Goal: Information Seeking & Learning: Learn about a topic

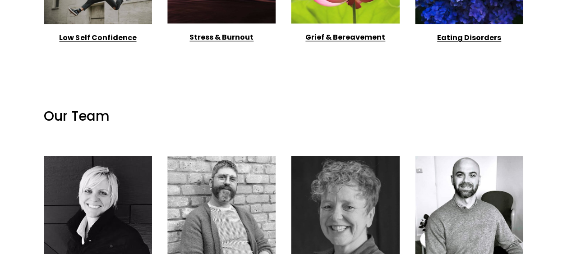
scroll to position [1505, 0]
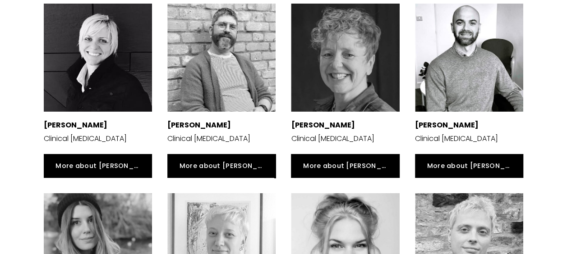
click at [321, 39] on div at bounding box center [345, 58] width 108 height 108
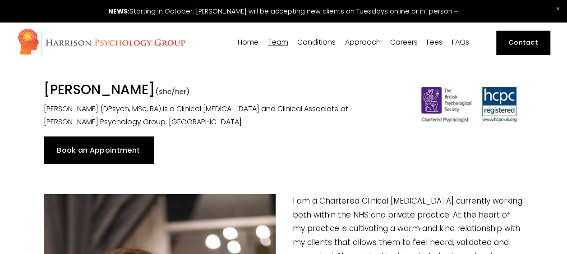
drag, startPoint x: 193, startPoint y: 89, endPoint x: 36, endPoint y: 88, distance: 156.5
click at [36, 88] on div "Dr Suzanna Chojnacki (she/her) Dr Suzanna Chojnacki (DPsych, MSc, BA) is a Clin…" at bounding box center [221, 105] width 371 height 47
copy h1 "[PERSON_NAME]"
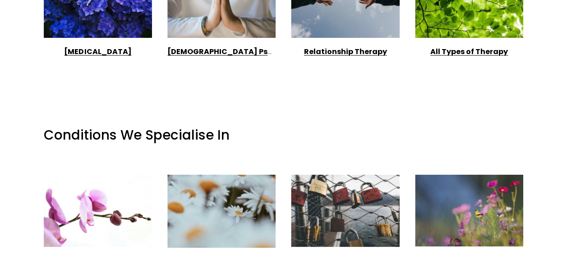
scroll to position [935, 0]
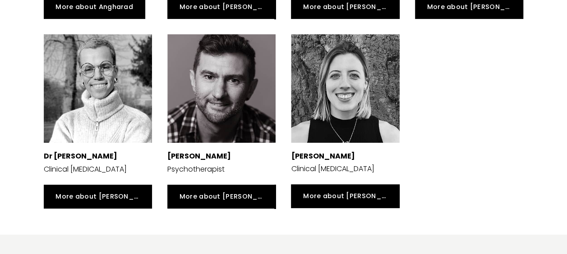
scroll to position [1861, 0]
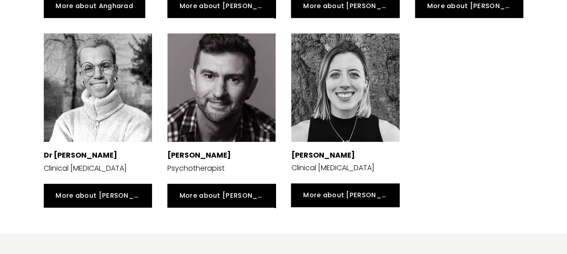
click at [143, 126] on div at bounding box center [98, 87] width 108 height 108
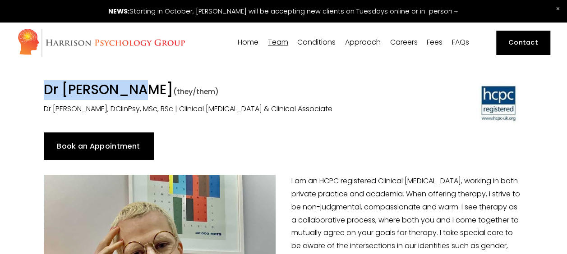
drag, startPoint x: 135, startPoint y: 92, endPoint x: 45, endPoint y: 93, distance: 90.2
click at [45, 93] on h1 "Dr [PERSON_NAME] (they/them)" at bounding box center [222, 91] width 356 height 18
copy h1 "Dr [PERSON_NAME]"
